Goal: Information Seeking & Learning: Learn about a topic

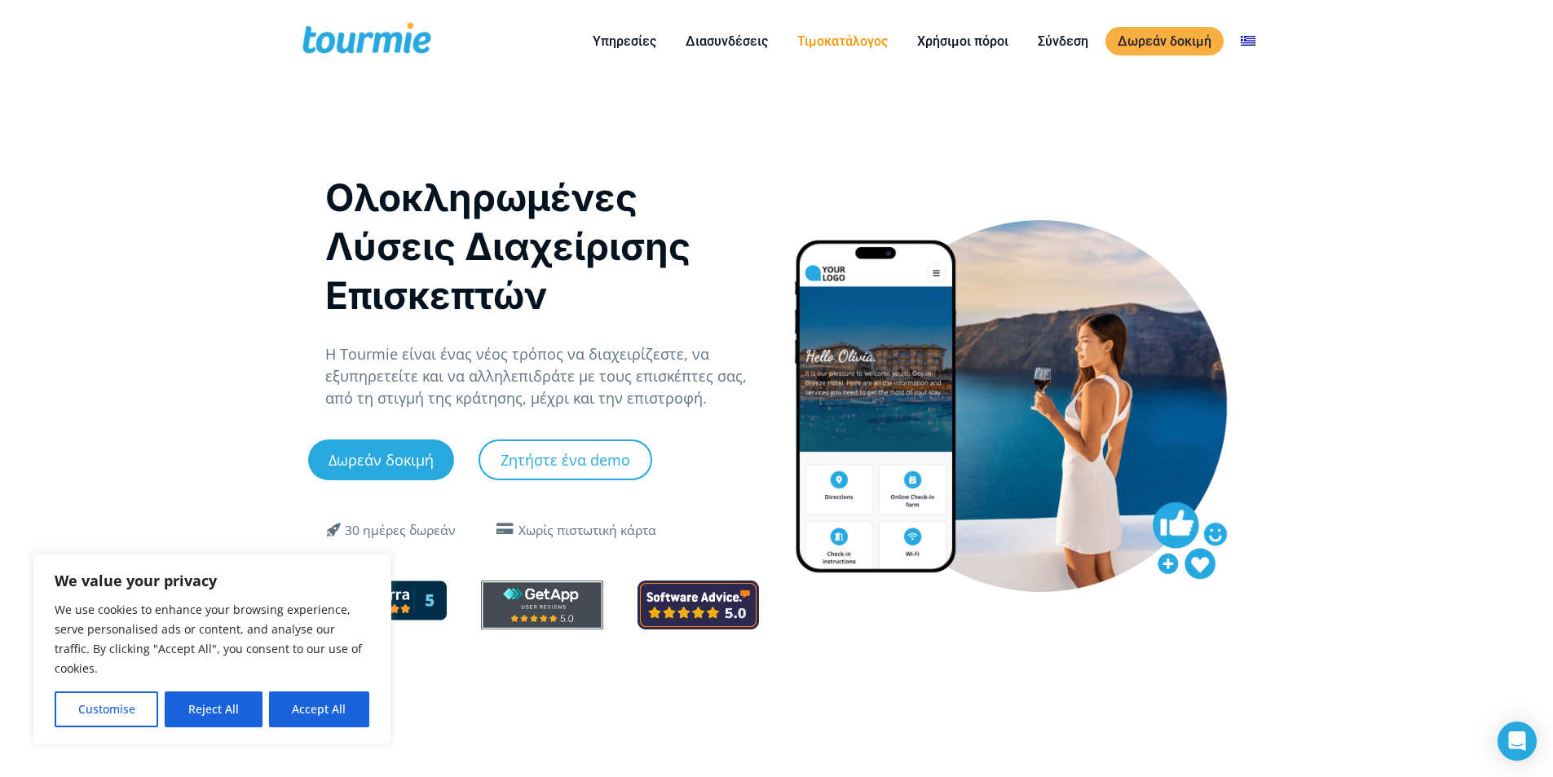
click at [818, 40] on link "Τιμοκατάλογος" at bounding box center [842, 41] width 115 height 20
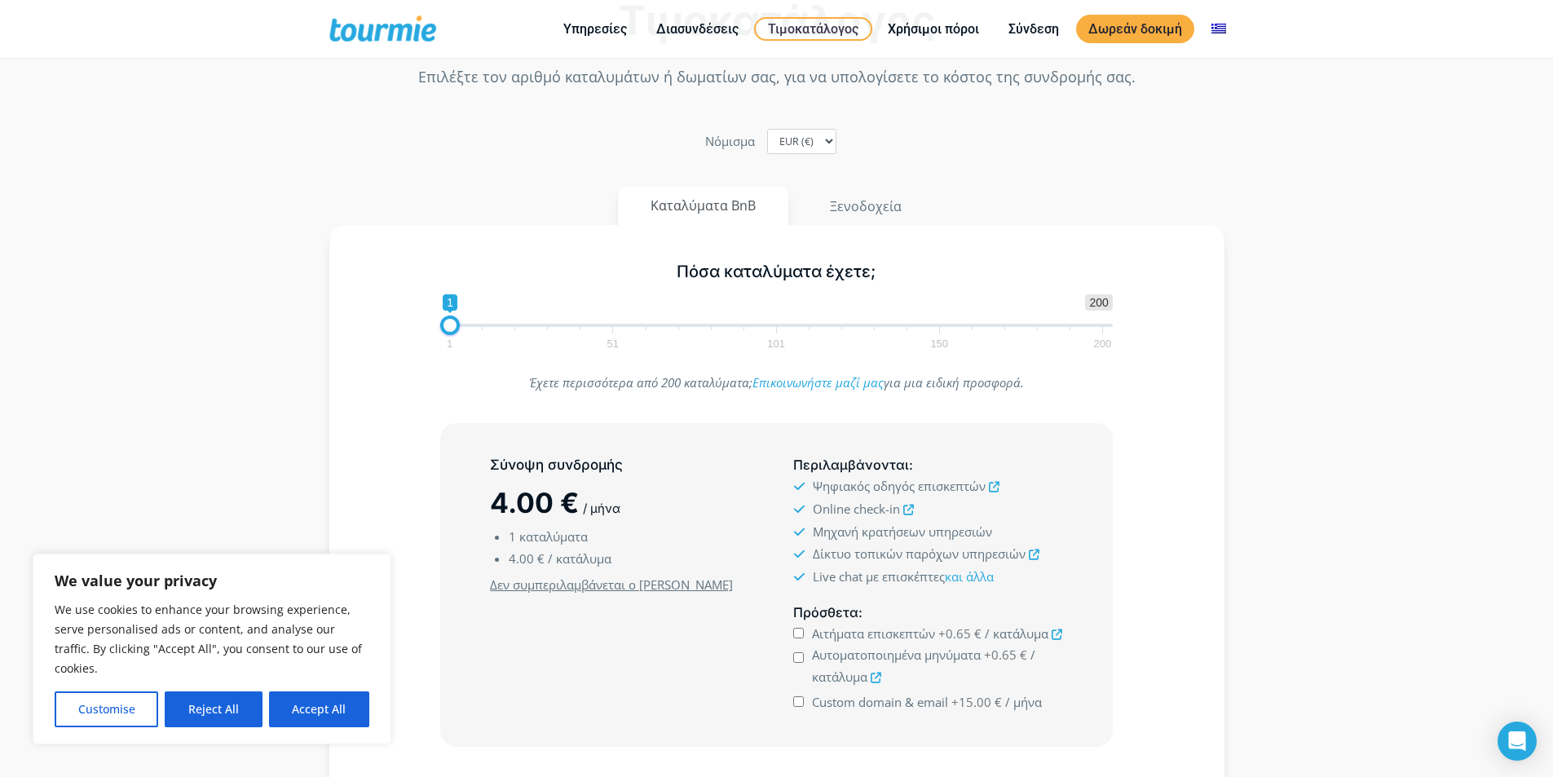
scroll to position [82, 0]
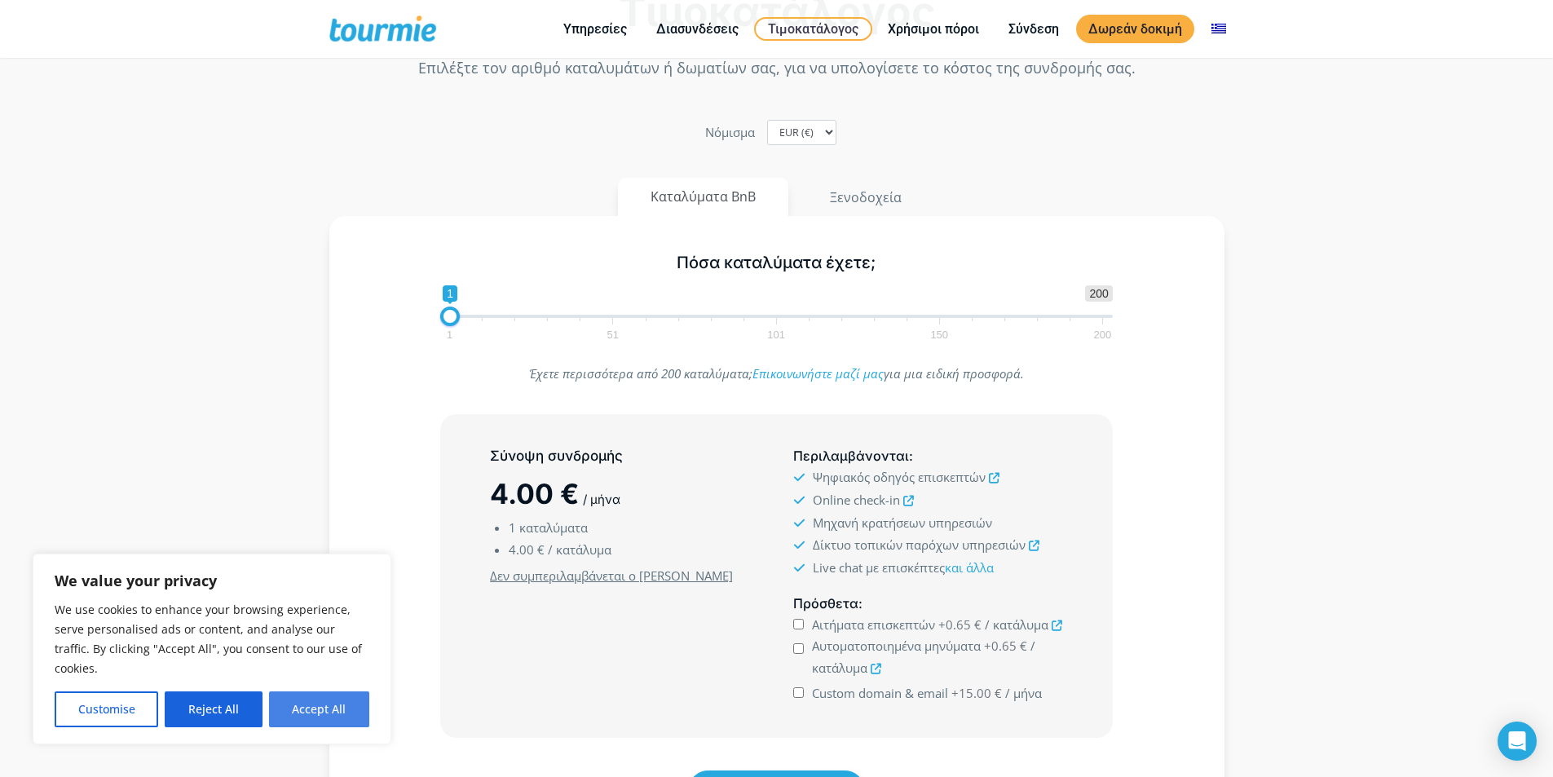
click at [312, 710] on button "Accept All" at bounding box center [319, 710] width 100 height 36
checkbox input "true"
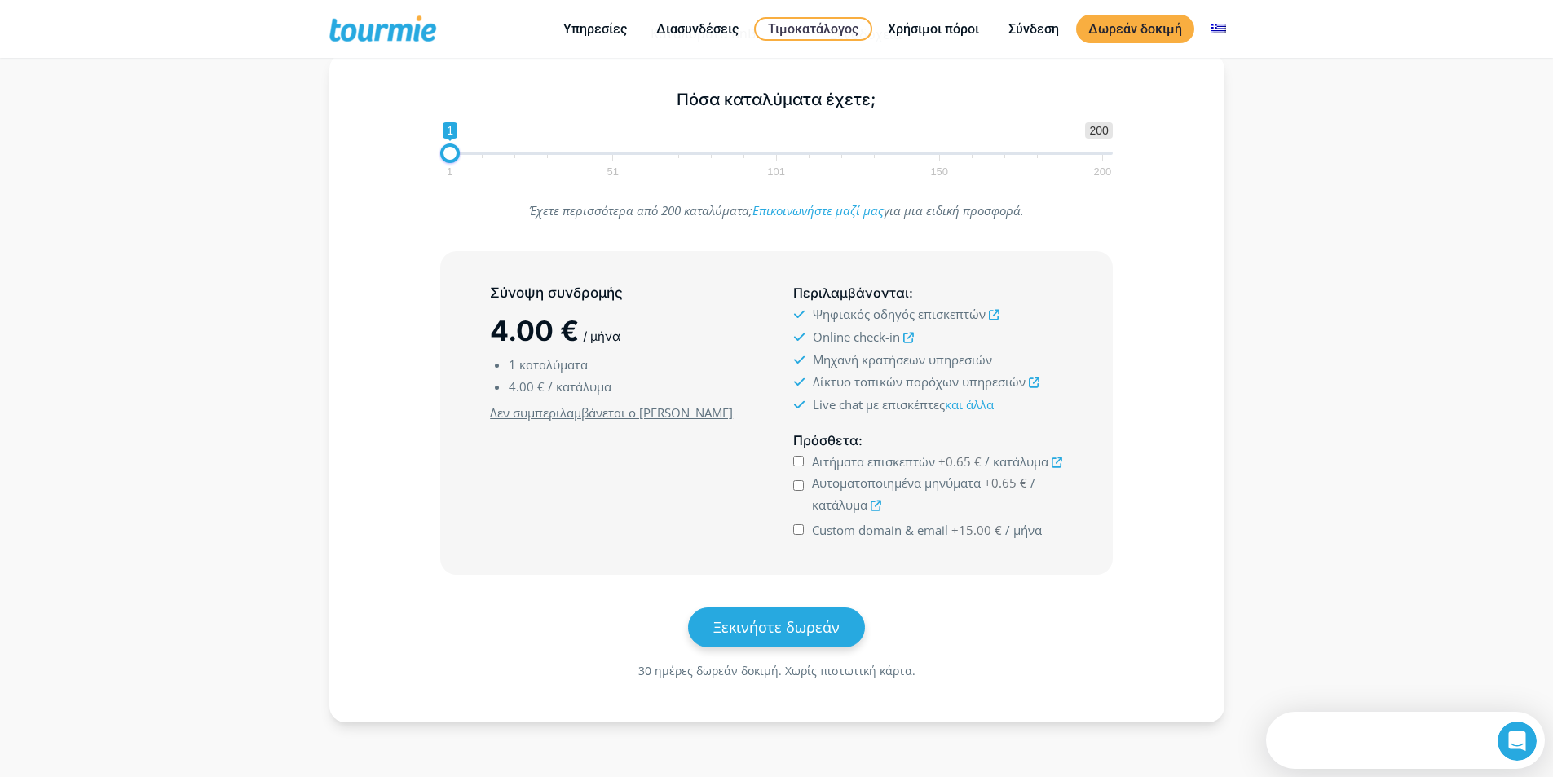
scroll to position [0, 0]
click at [993, 312] on icon at bounding box center [994, 315] width 11 height 11
click at [911, 341] on icon at bounding box center [909, 338] width 11 height 11
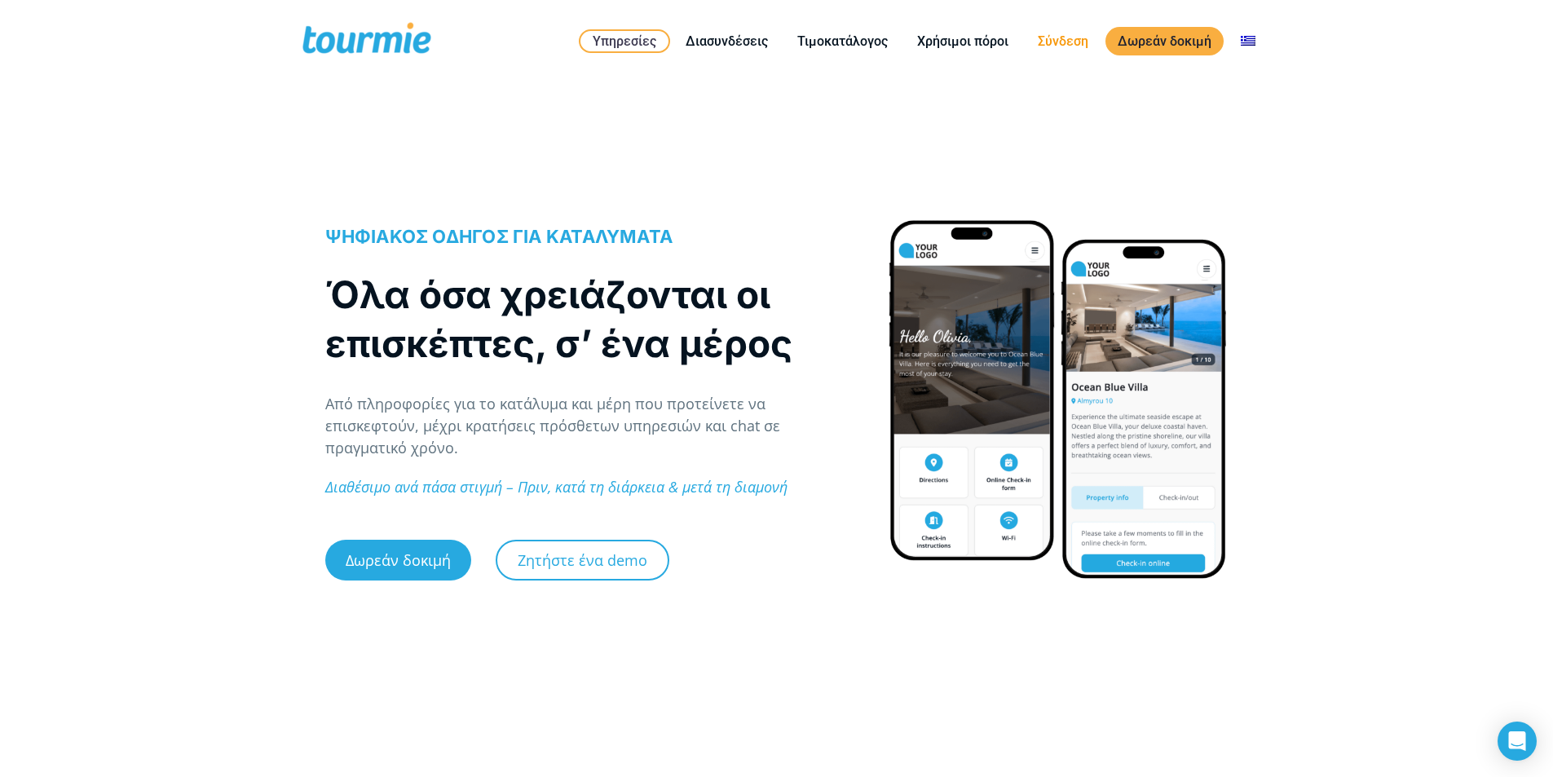
click at [1062, 42] on link "Σύνδεση" at bounding box center [1063, 41] width 75 height 20
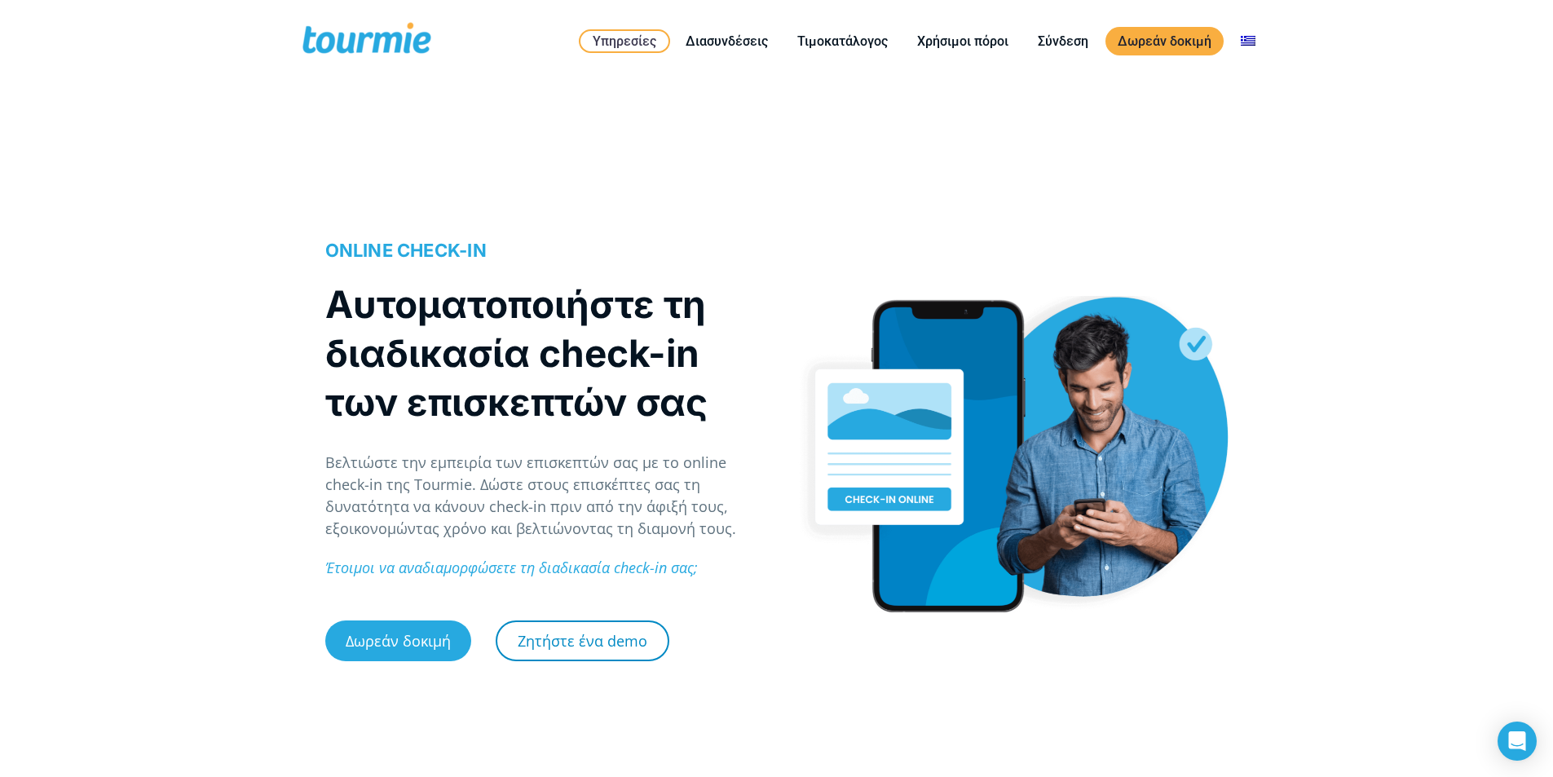
click at [613, 649] on link "Ζητήστε ένα demo" at bounding box center [583, 641] width 174 height 41
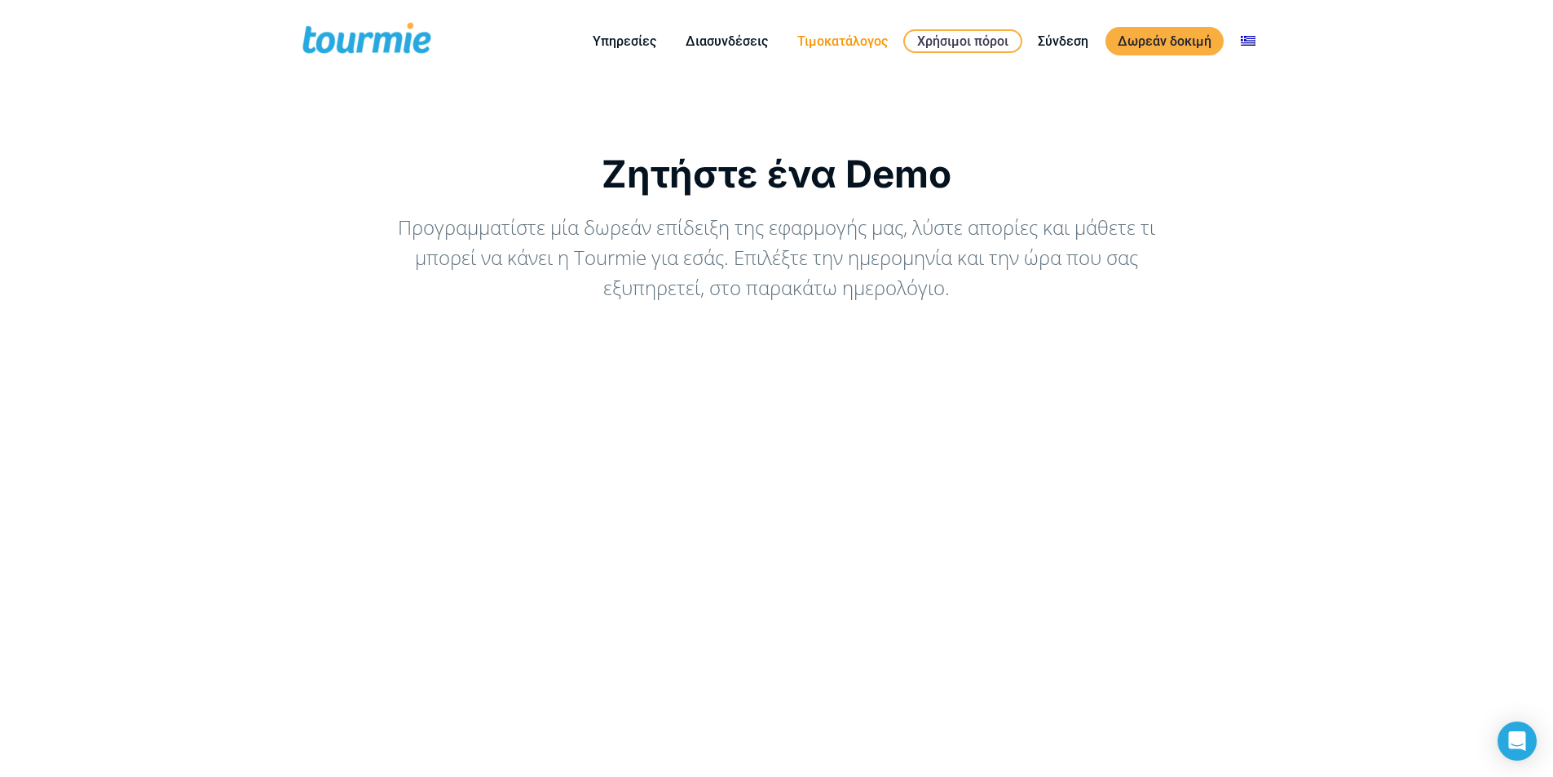
click at [824, 35] on link "Τιμοκατάλογος" at bounding box center [842, 41] width 115 height 20
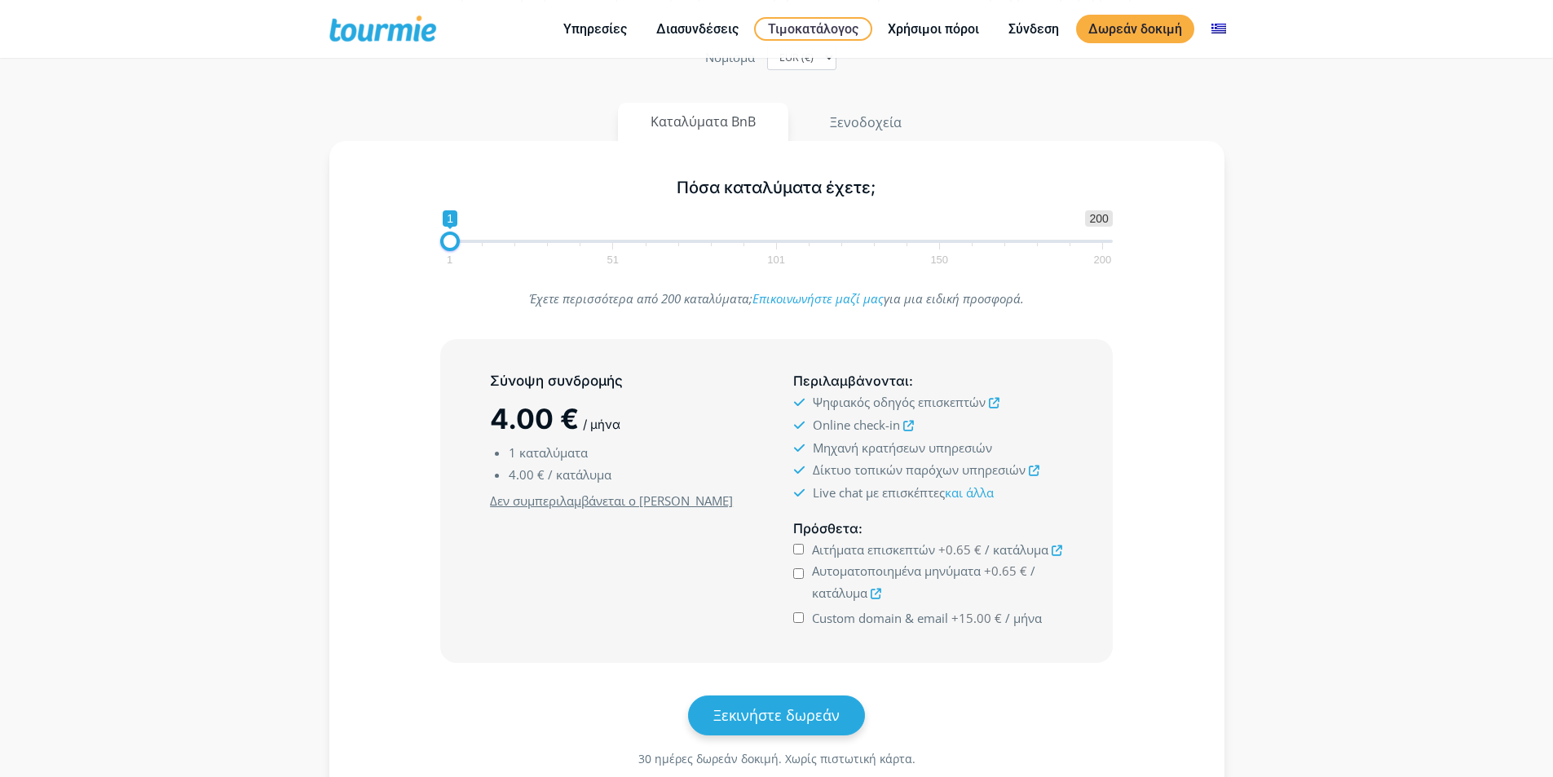
scroll to position [243, 0]
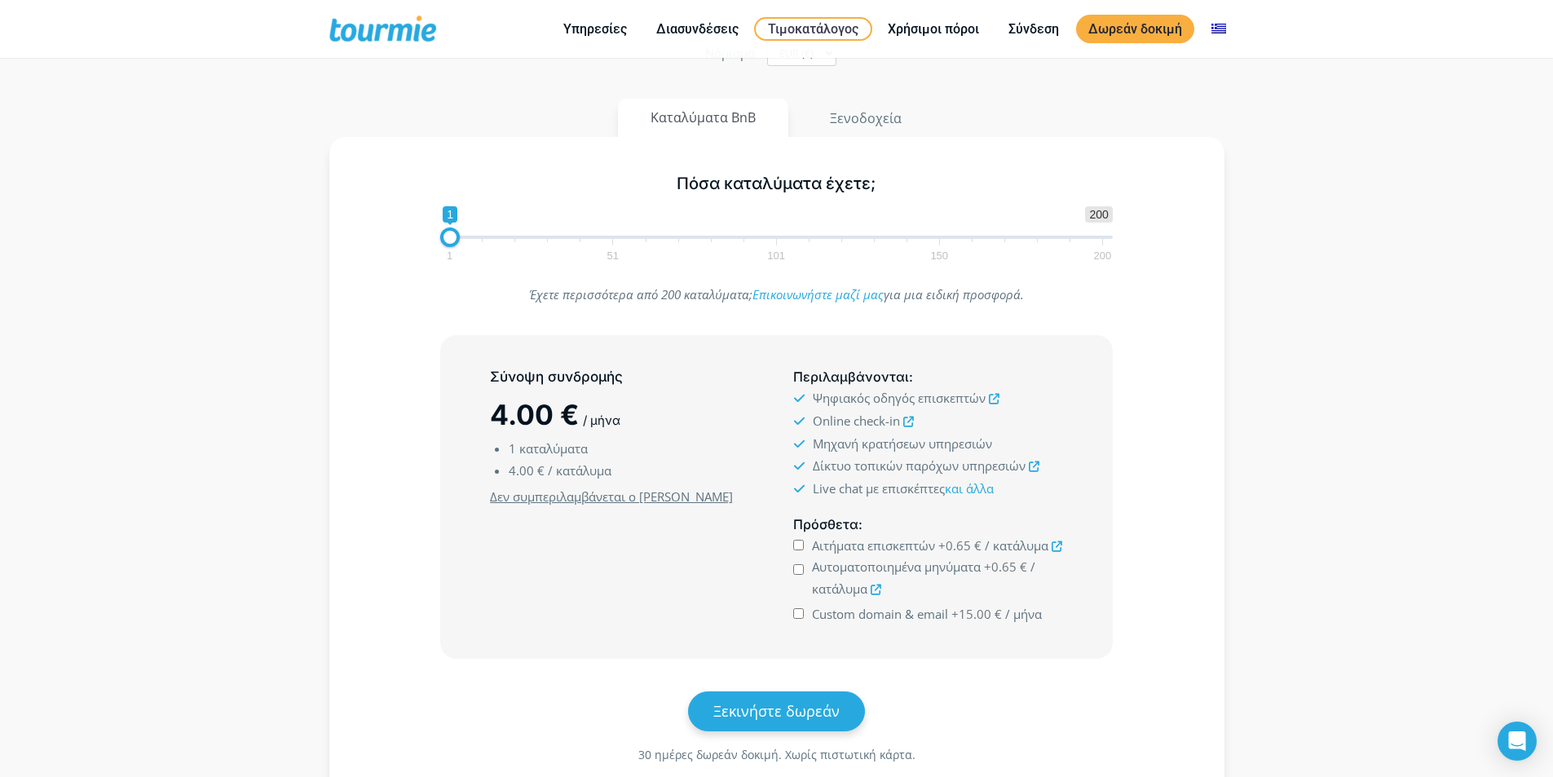
click at [1035, 465] on icon at bounding box center [1034, 467] width 11 height 11
click at [980, 494] on link "και άλλα" at bounding box center [969, 488] width 49 height 16
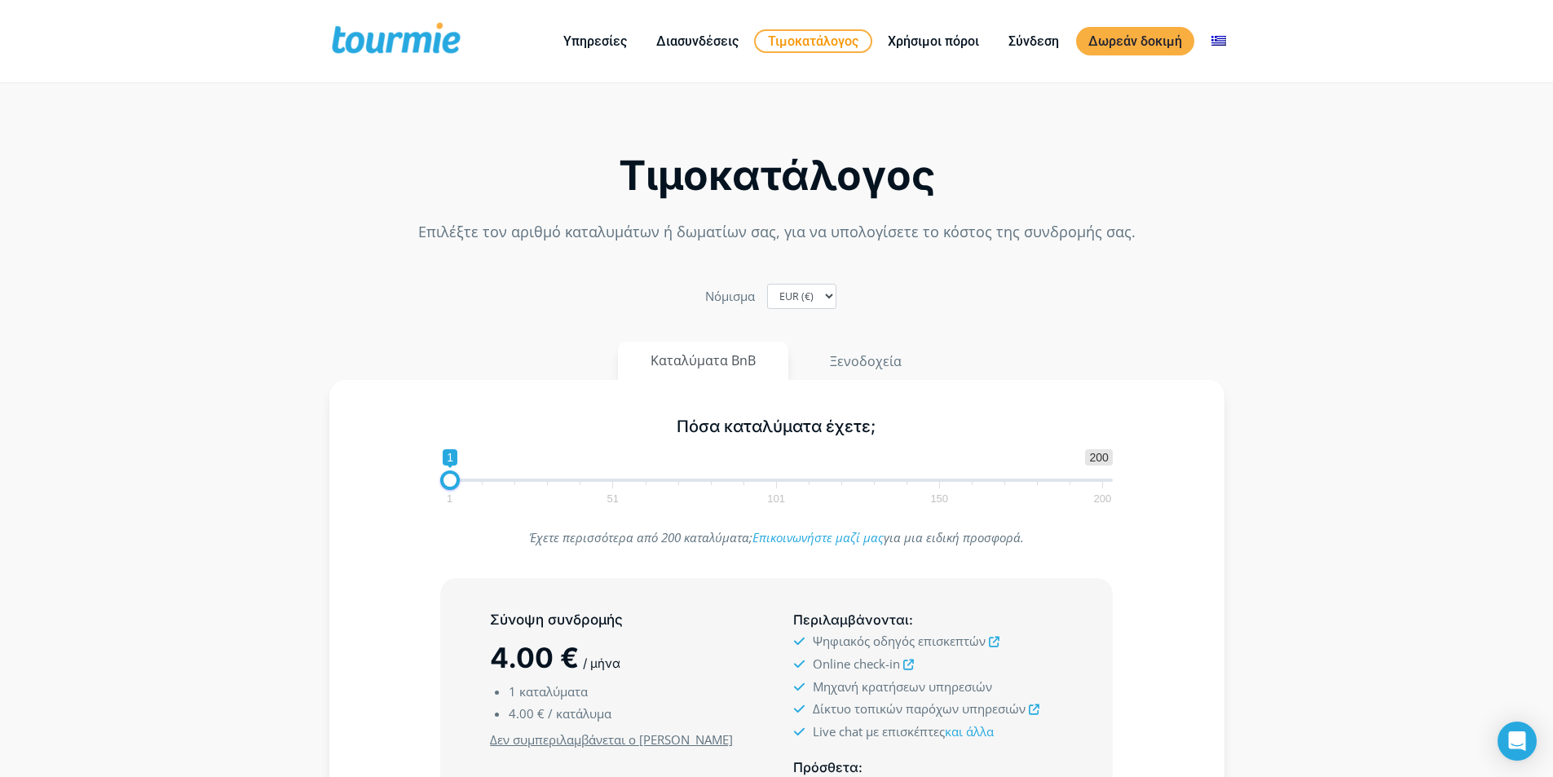
click at [824, 40] on link "Τιμοκατάλογος" at bounding box center [813, 41] width 118 height 24
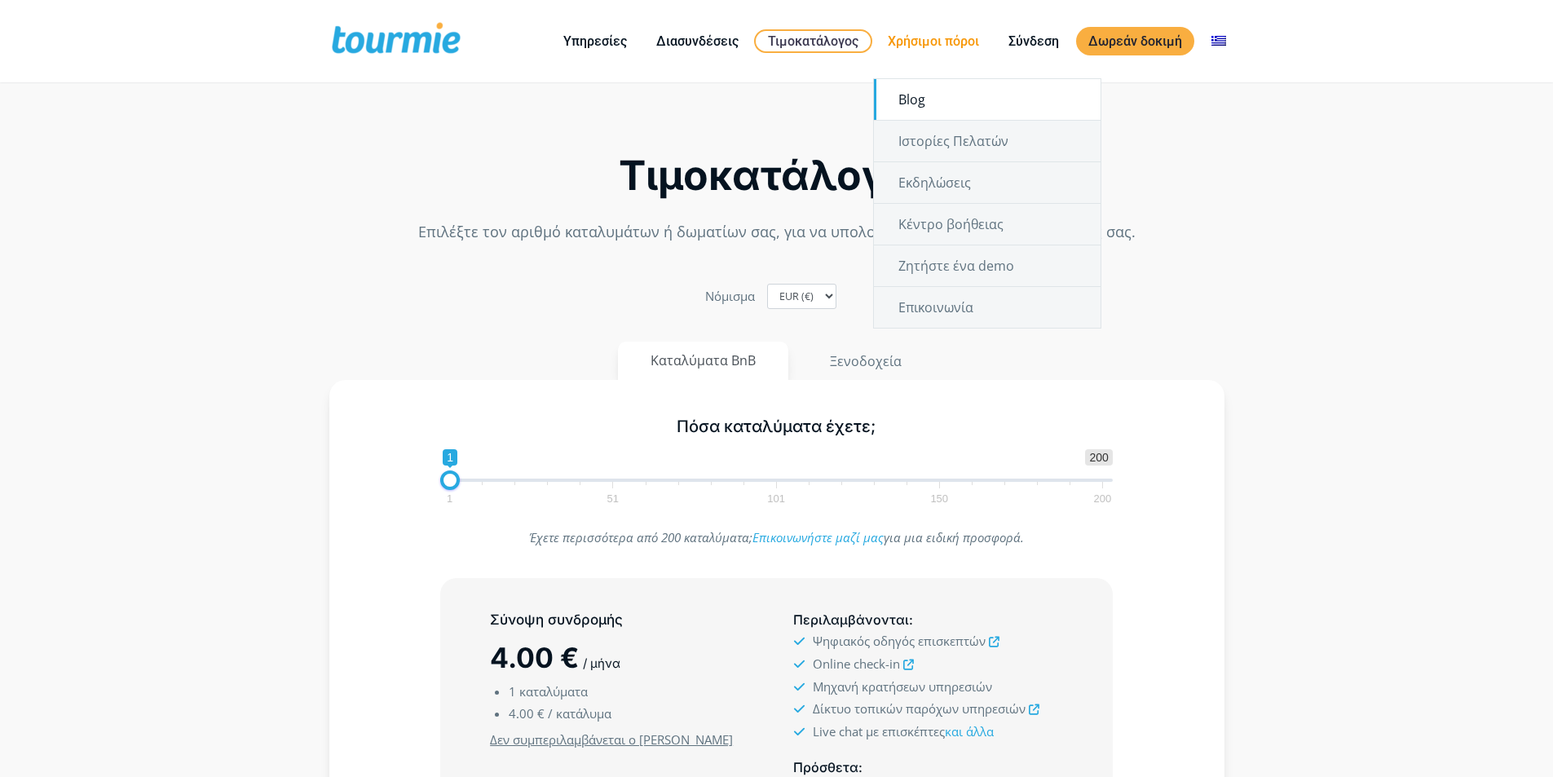
click at [915, 104] on link "Blog" at bounding box center [987, 99] width 227 height 41
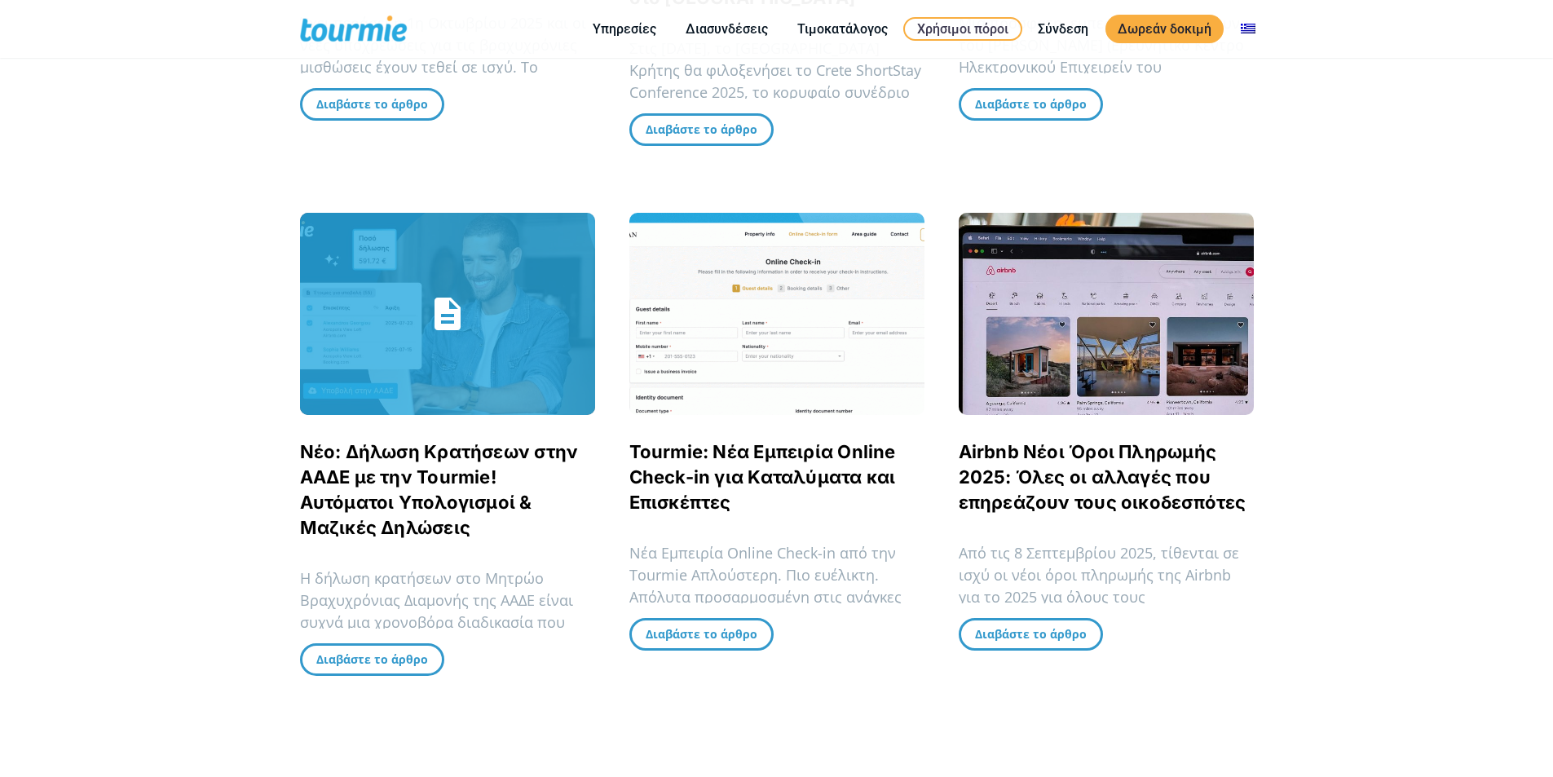
scroll to position [781, 0]
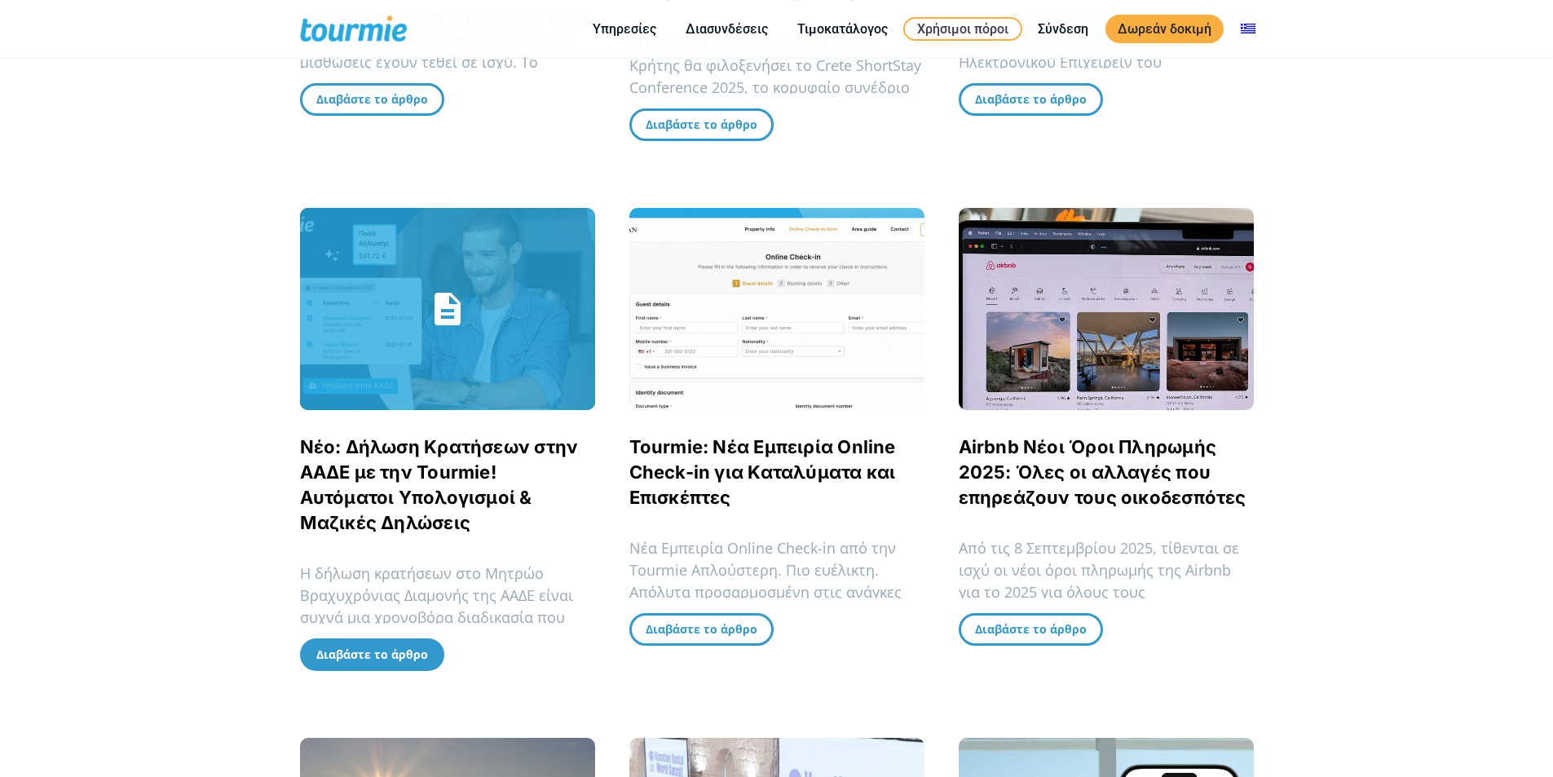
click at [361, 640] on span "Διαβάστε το άρθρο" at bounding box center [372, 654] width 112 height 29
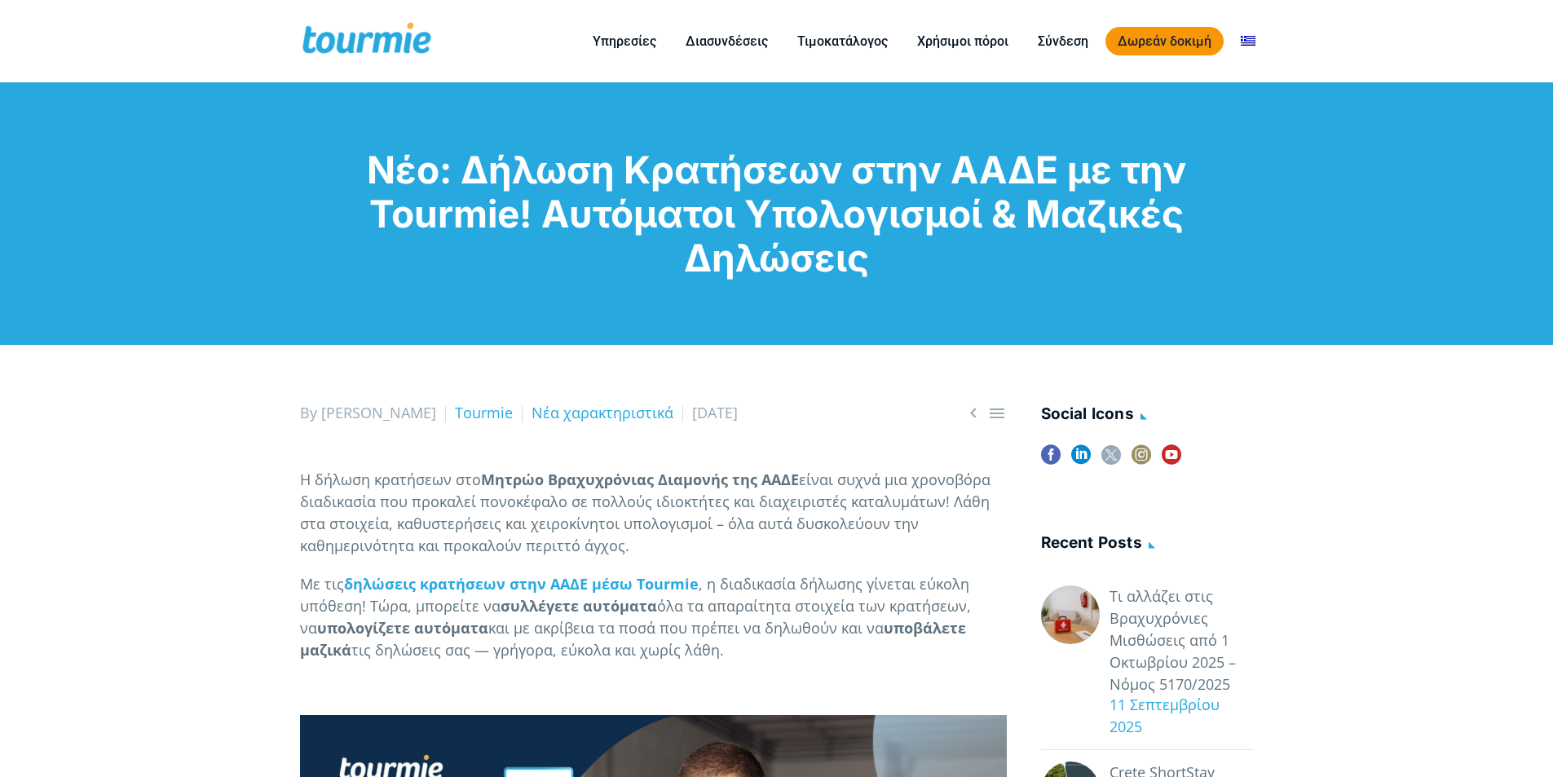
click at [1154, 44] on link "Δωρεάν δοκιμή" at bounding box center [1165, 41] width 118 height 29
